Goal: Find specific page/section: Find specific page/section

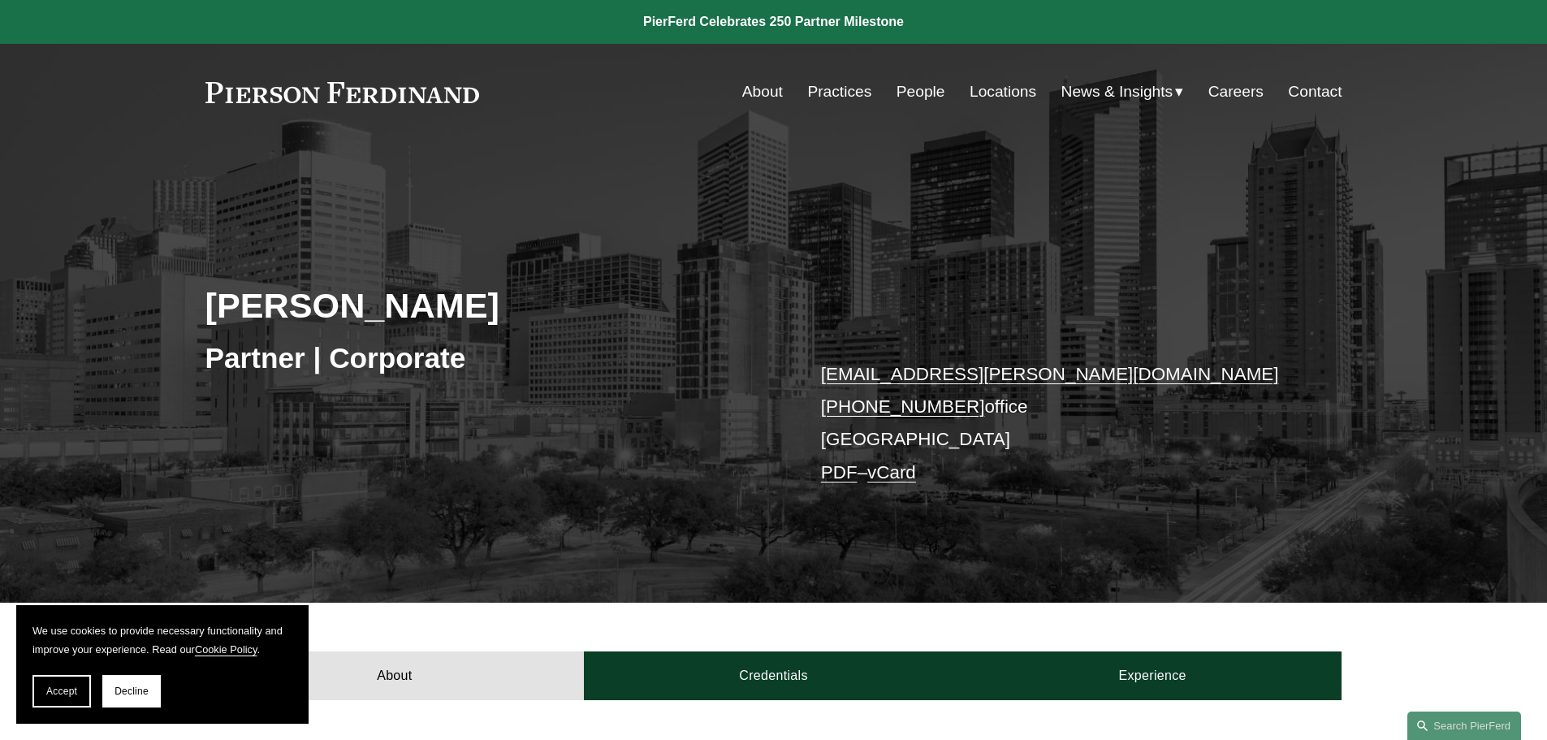
drag, startPoint x: 507, startPoint y: 100, endPoint x: 239, endPoint y: 91, distance: 268.2
click at [239, 91] on div "About Practices People Locations News & Insights News" at bounding box center [774, 91] width 1137 height 31
drag, startPoint x: 489, startPoint y: 84, endPoint x: 218, endPoint y: 89, distance: 271.4
click at [218, 89] on div "About Practices People Locations News & Insights News" at bounding box center [774, 91] width 1137 height 31
drag, startPoint x: 197, startPoint y: 89, endPoint x: 493, endPoint y: 101, distance: 296.7
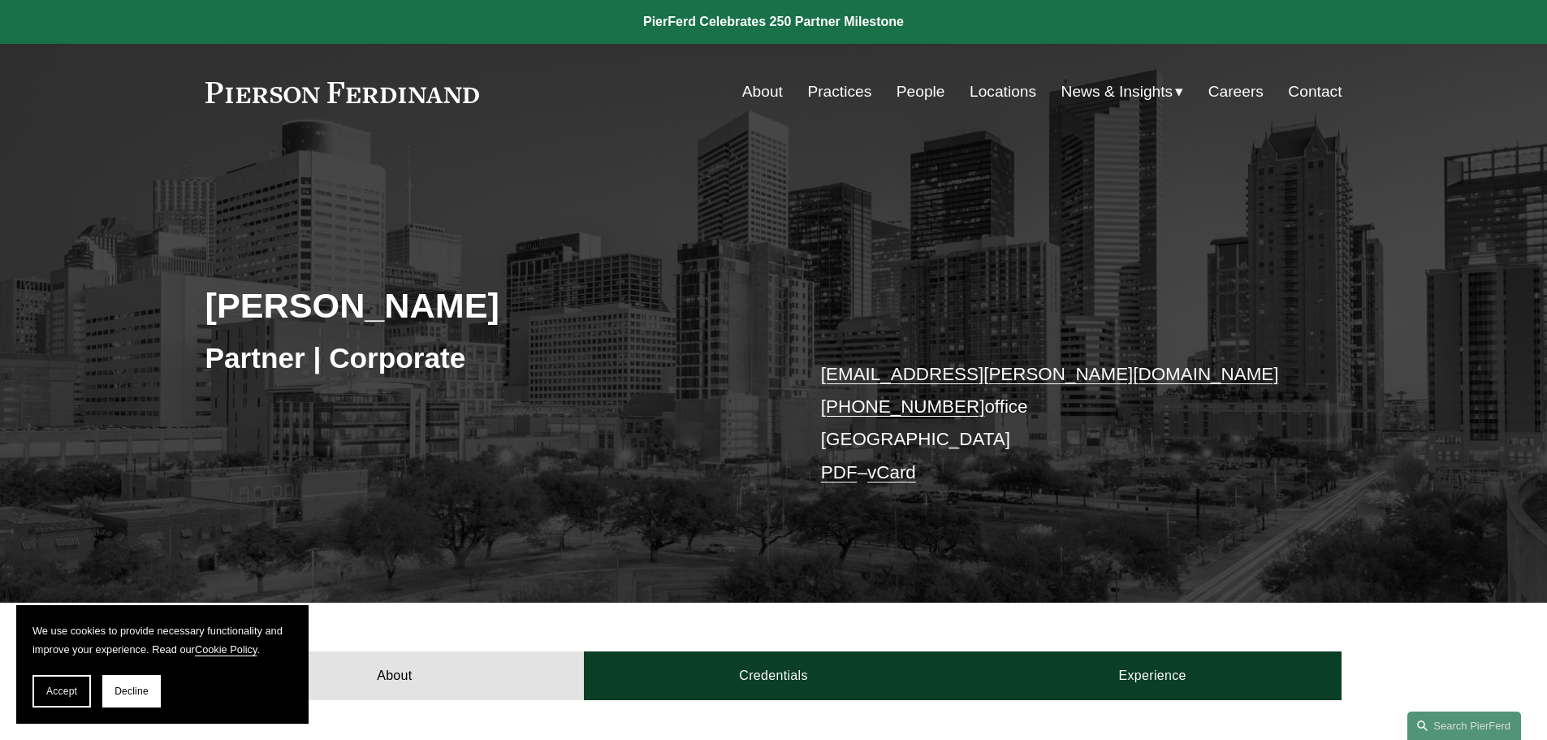
click at [474, 101] on div "Skip to Content About Practices People Locations" at bounding box center [773, 92] width 1547 height 96
drag, startPoint x: 511, startPoint y: 92, endPoint x: 211, endPoint y: 91, distance: 299.7
click at [212, 91] on div "About Practices People Locations News & Insights News" at bounding box center [774, 91] width 1137 height 31
click at [497, 96] on div "About Practices People Locations News & Insights News Insights Blogs Careers Co…" at bounding box center [910, 91] width 863 height 31
